Goal: Information Seeking & Learning: Learn about a topic

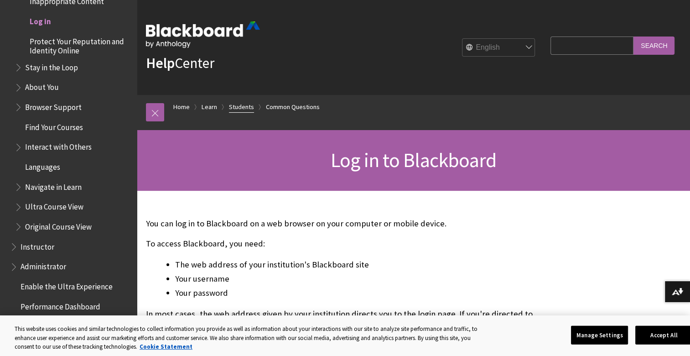
click at [242, 108] on link "Students" at bounding box center [241, 106] width 25 height 11
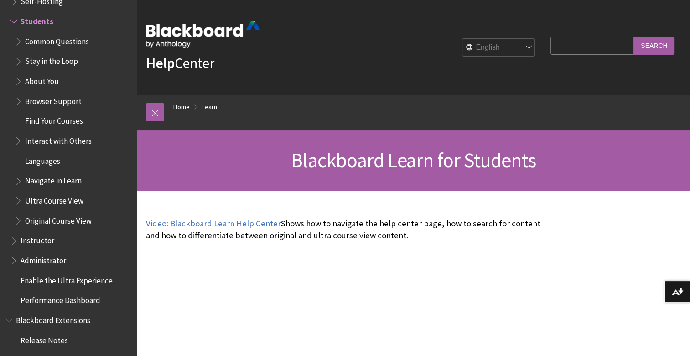
click at [140, 36] on div "Help Center English عربية Català Cymraeg Deutsch Español Suomi Français עברית I…" at bounding box center [413, 47] width 553 height 95
click at [163, 35] on img at bounding box center [203, 34] width 114 height 26
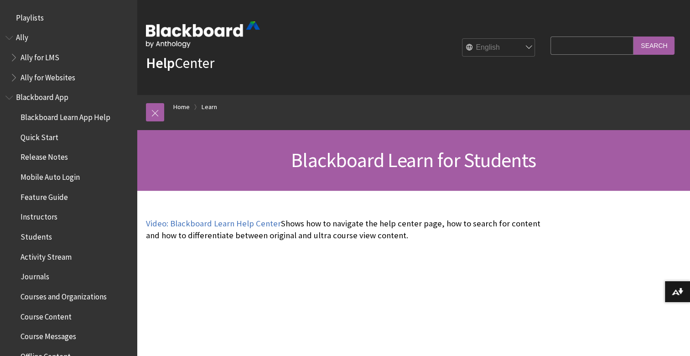
click at [167, 22] on img at bounding box center [203, 34] width 114 height 26
click at [172, 37] on img at bounding box center [203, 34] width 114 height 26
